Goal: Task Accomplishment & Management: Use online tool/utility

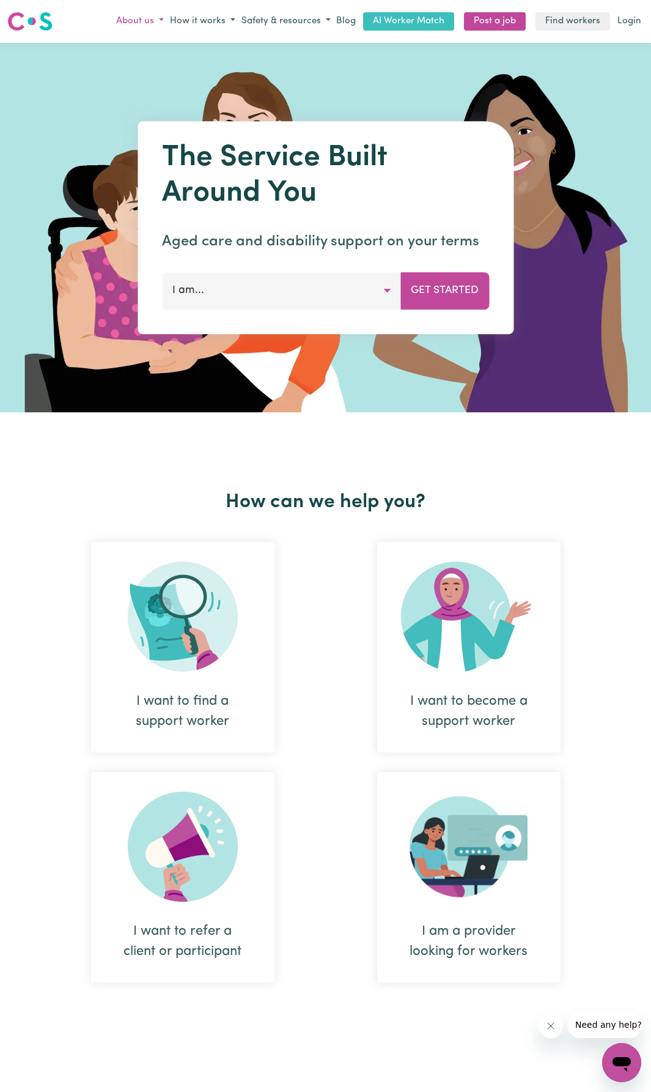
click at [141, 20] on button "About us" at bounding box center [140, 22] width 54 height 20
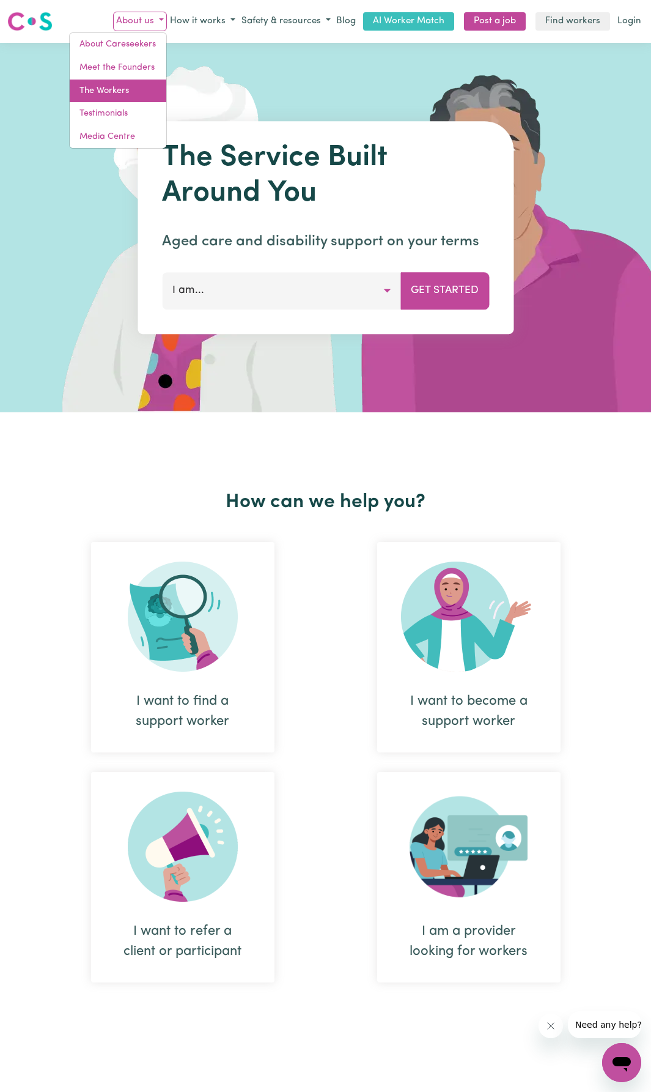
click at [120, 86] on link "The Workers" at bounding box center [118, 91] width 97 height 23
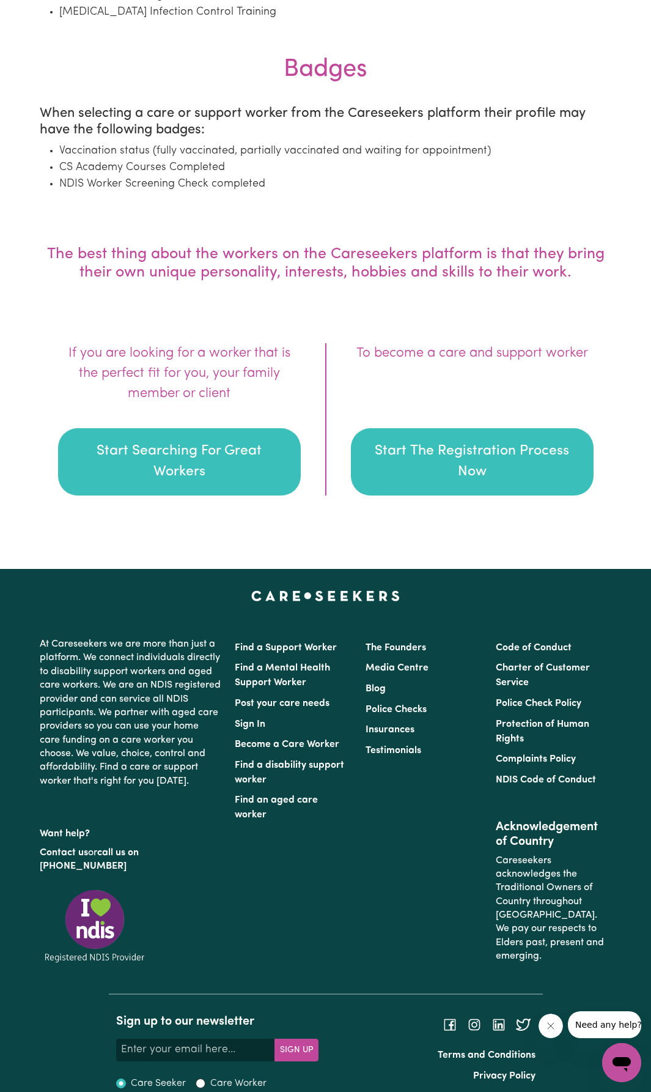
scroll to position [1580, 0]
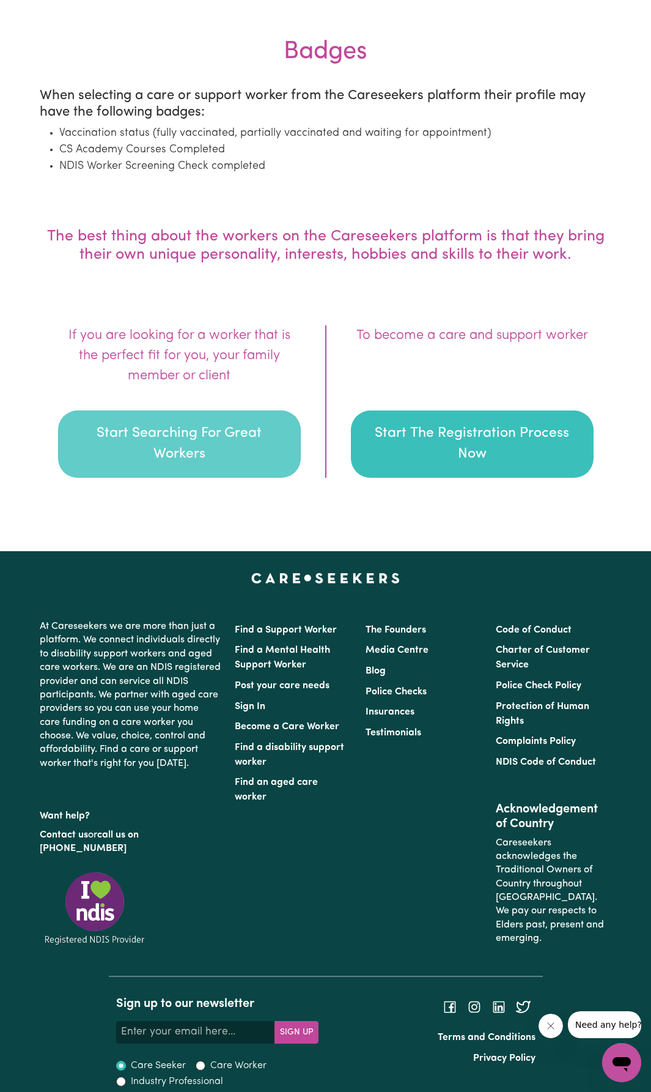
click at [222, 446] on button "Start Searching For Great Workers" at bounding box center [179, 443] width 243 height 67
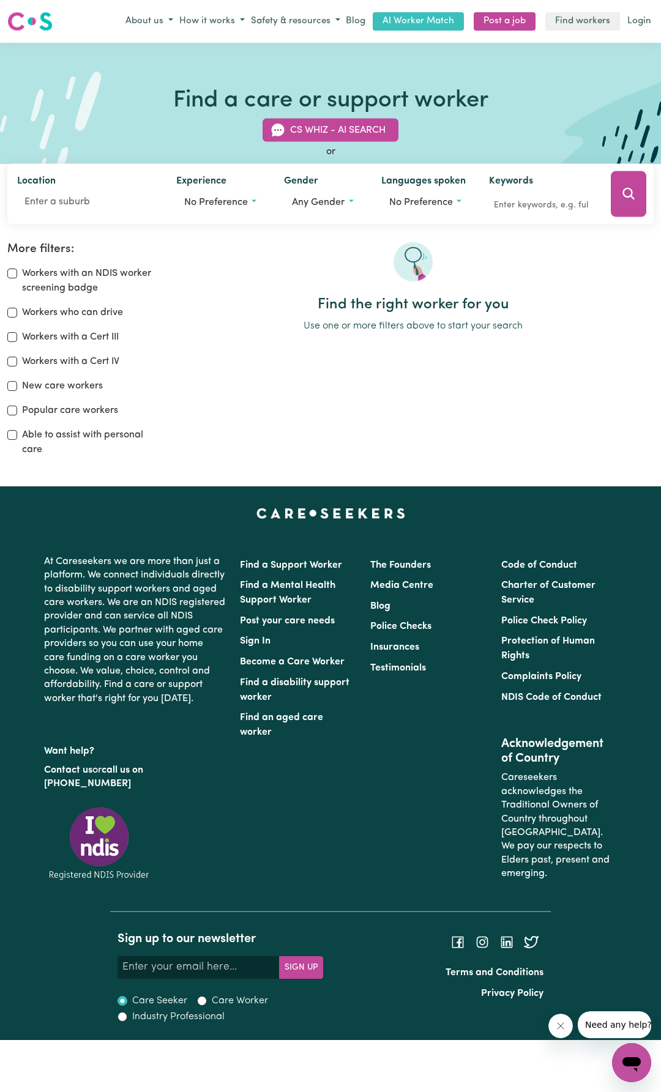
click at [82, 438] on label "Able to assist with personal care" at bounding box center [90, 442] width 136 height 29
click at [17, 438] on input "Able to assist with personal care" at bounding box center [12, 435] width 10 height 10
checkbox input "true"
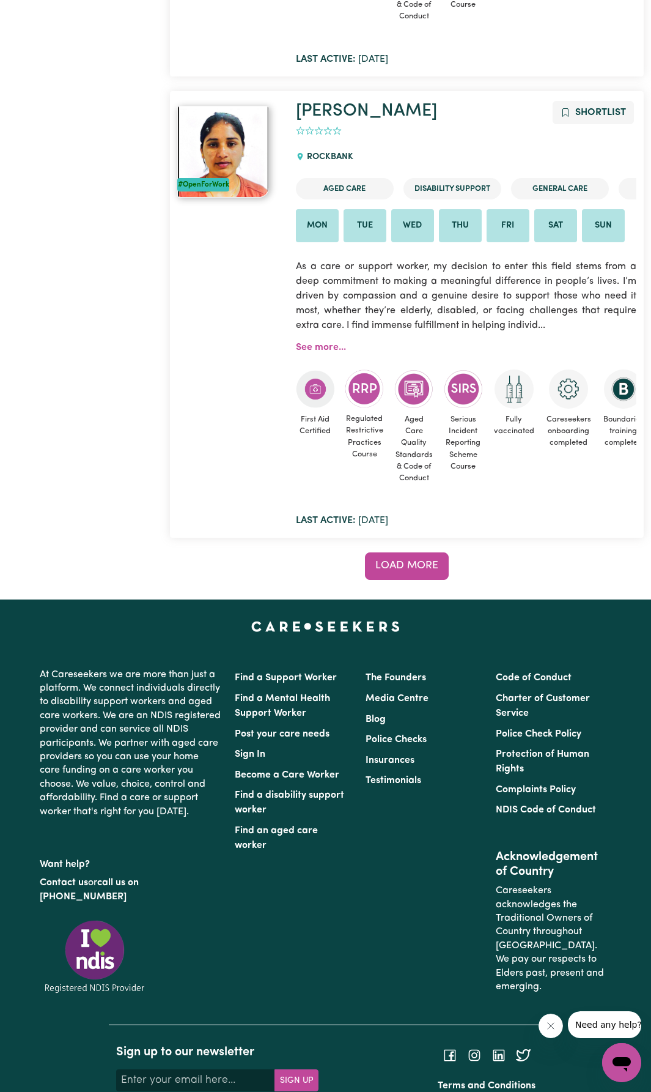
scroll to position [11090, 0]
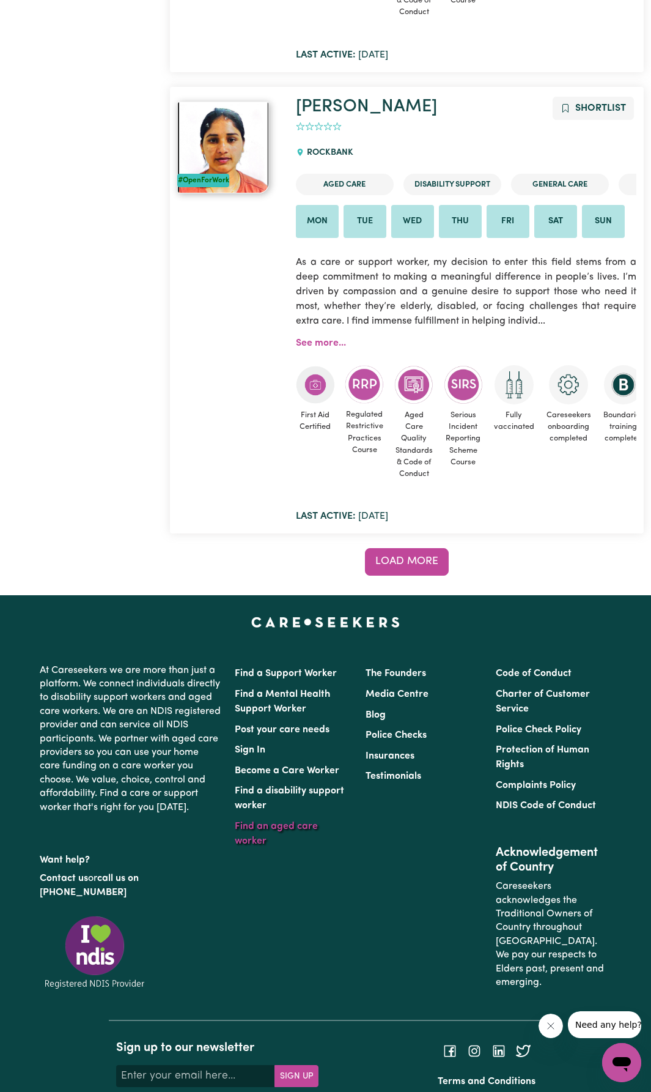
click at [295, 821] on link "Find an aged care worker" at bounding box center [276, 833] width 83 height 24
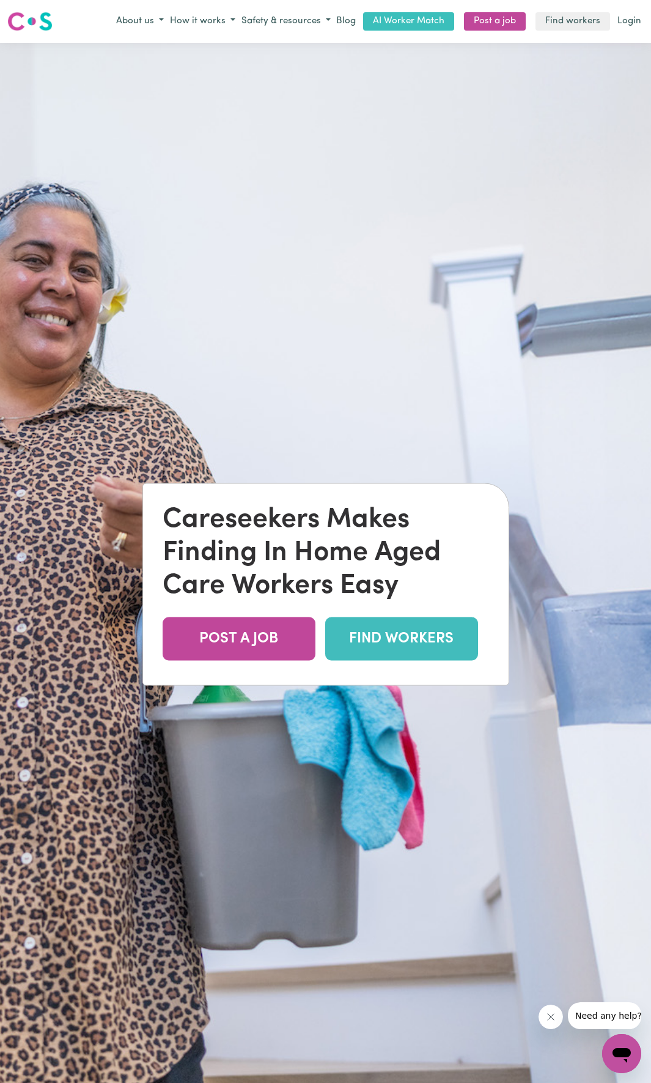
click at [371, 638] on link "FIND WORKERS" at bounding box center [401, 638] width 153 height 43
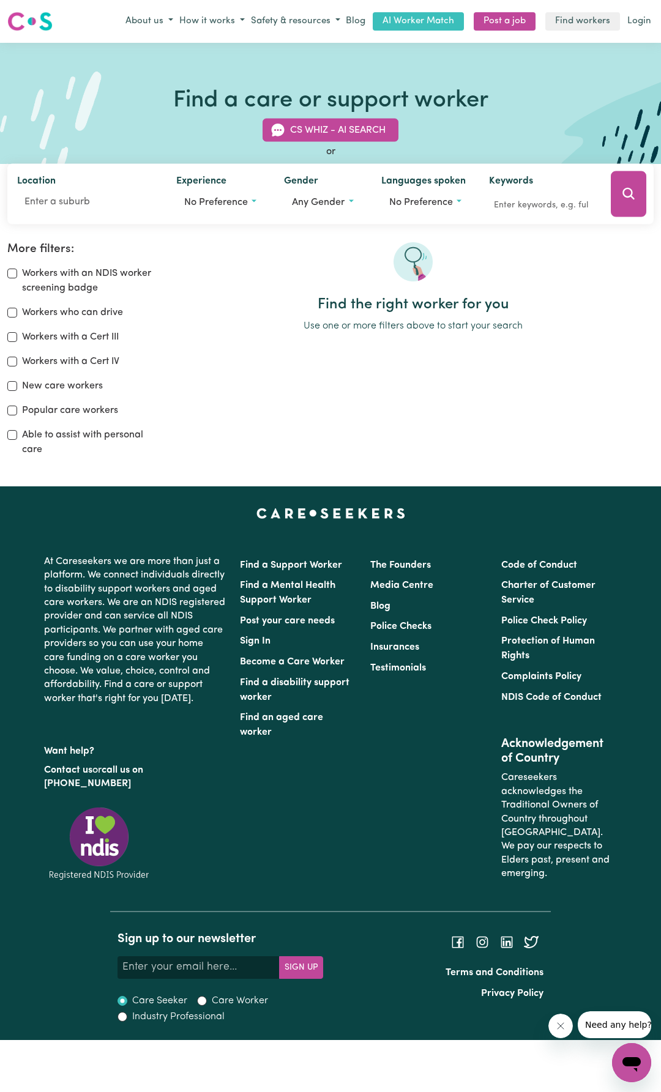
click at [62, 437] on label "Able to assist with personal care" at bounding box center [90, 442] width 136 height 29
click at [17, 437] on input "Able to assist with personal care" at bounding box center [12, 435] width 10 height 10
checkbox input "true"
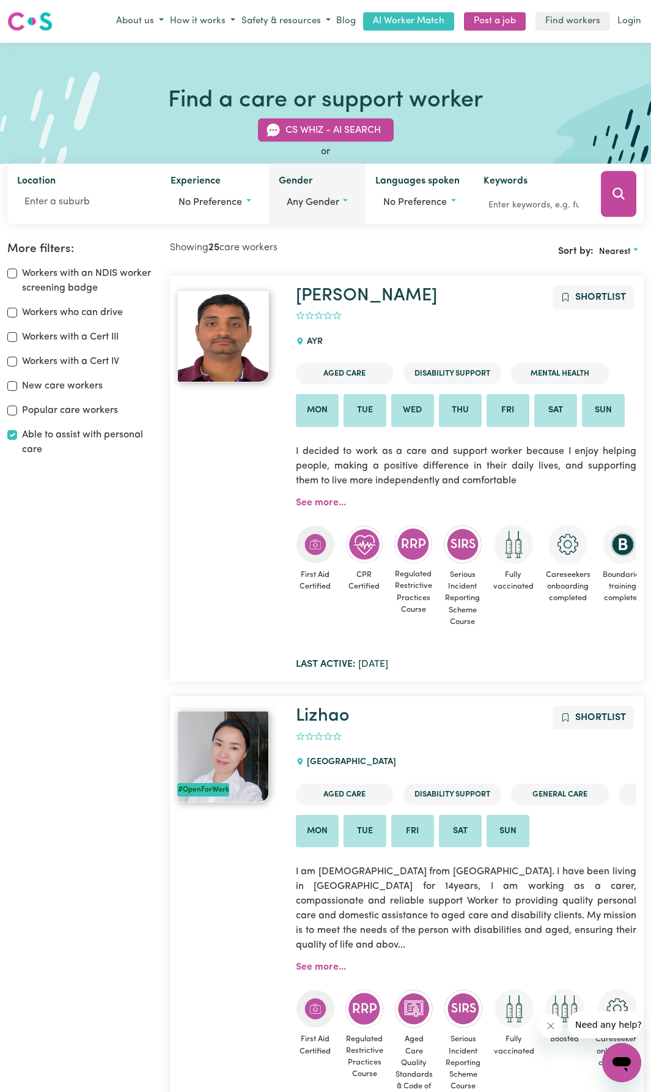
click at [300, 206] on span "Any gender" at bounding box center [313, 202] width 53 height 10
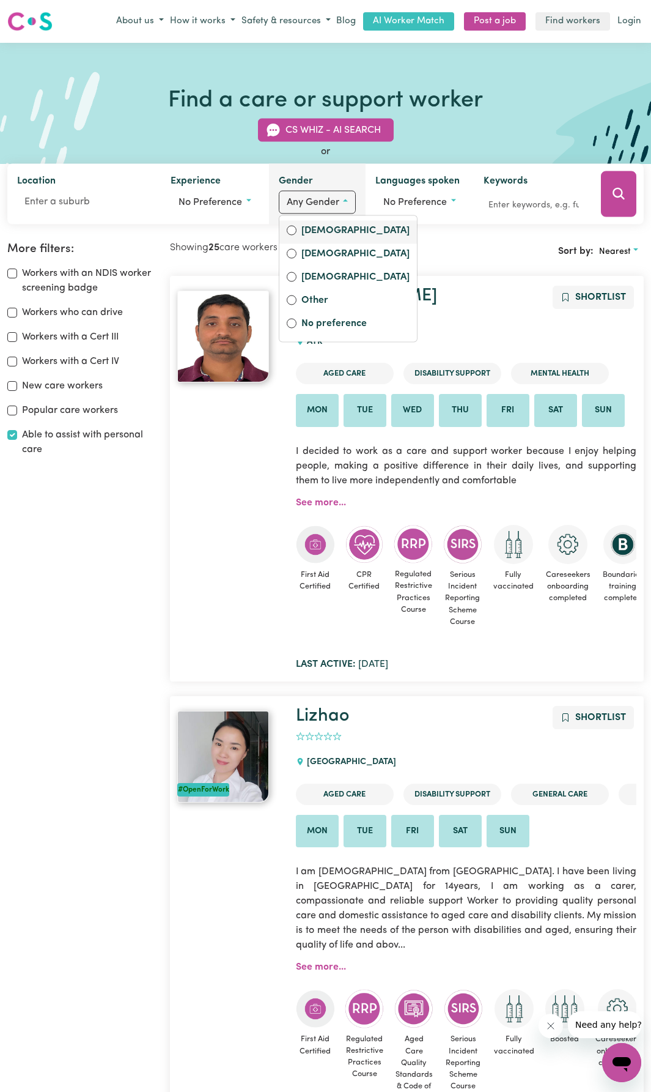
click at [306, 229] on label "Female" at bounding box center [356, 231] width 108 height 17
click at [297, 229] on input "Female" at bounding box center [292, 230] width 10 height 10
radio input "true"
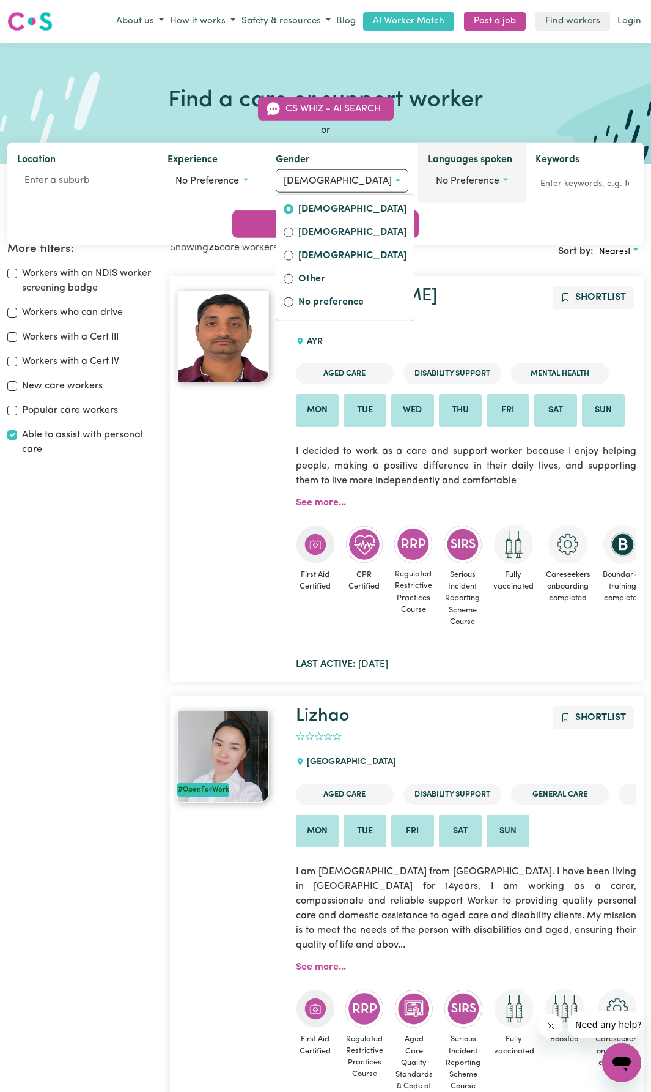
click at [436, 186] on span "No preference" at bounding box center [468, 181] width 64 height 10
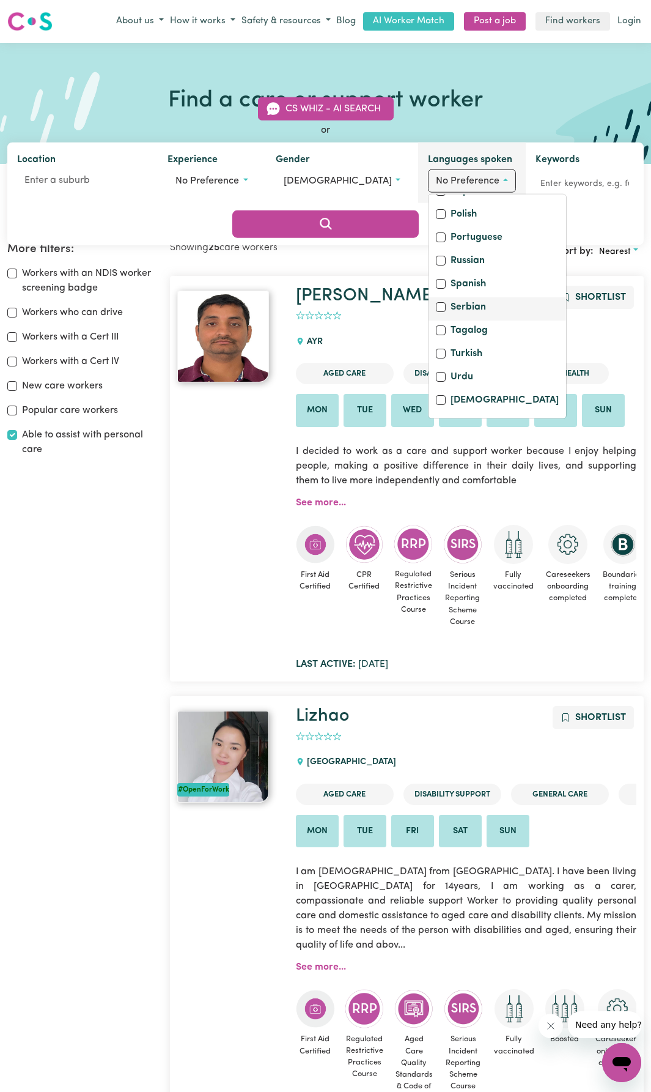
scroll to position [533, 0]
click at [451, 410] on label "Vietnamese" at bounding box center [505, 401] width 108 height 17
click at [436, 405] on input "Vietnamese" at bounding box center [441, 400] width 10 height 10
checkbox input "true"
checkbox input "false"
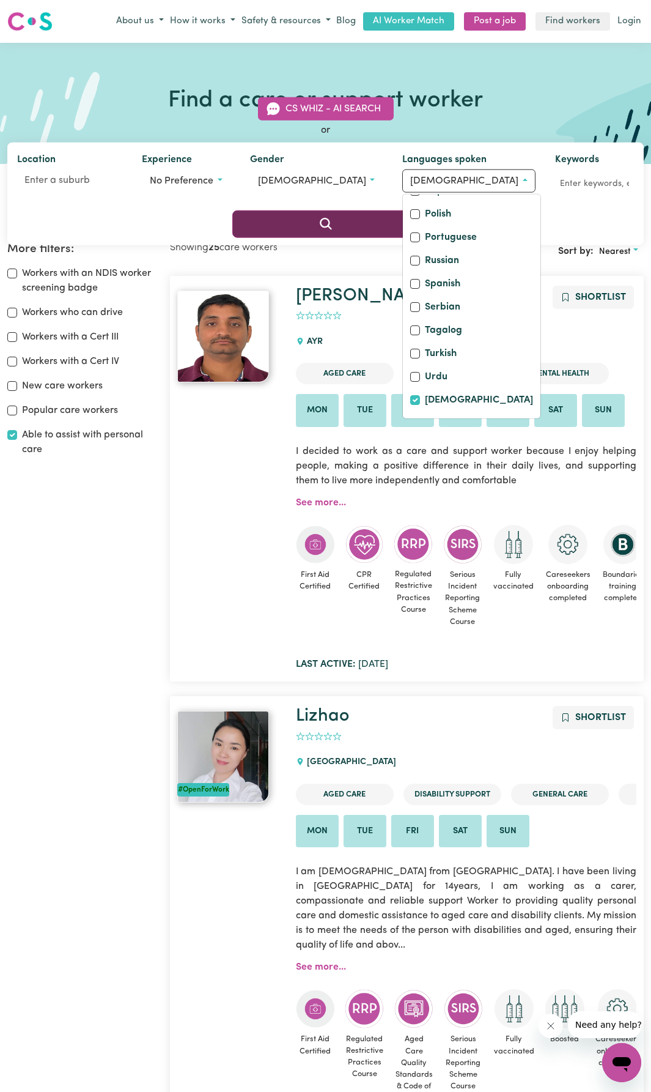
click at [333, 217] on icon "Search" at bounding box center [326, 224] width 15 height 15
